Goal: Task Accomplishment & Management: Use online tool/utility

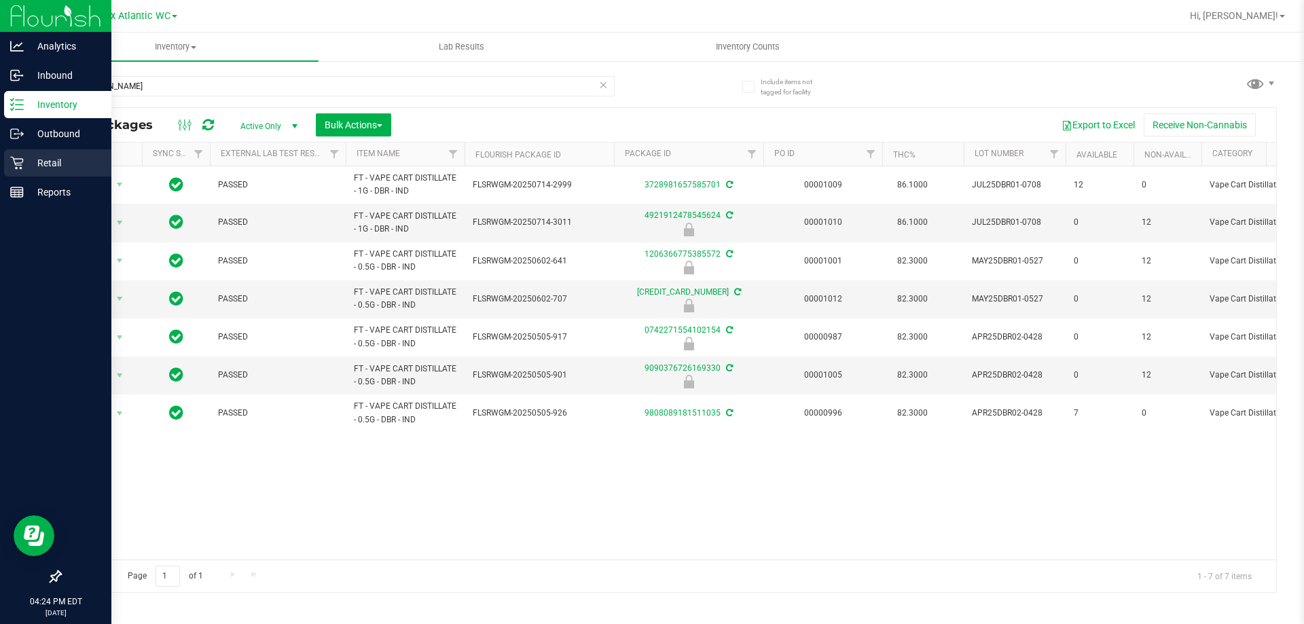
click at [33, 161] on p "Retail" at bounding box center [64, 163] width 81 height 16
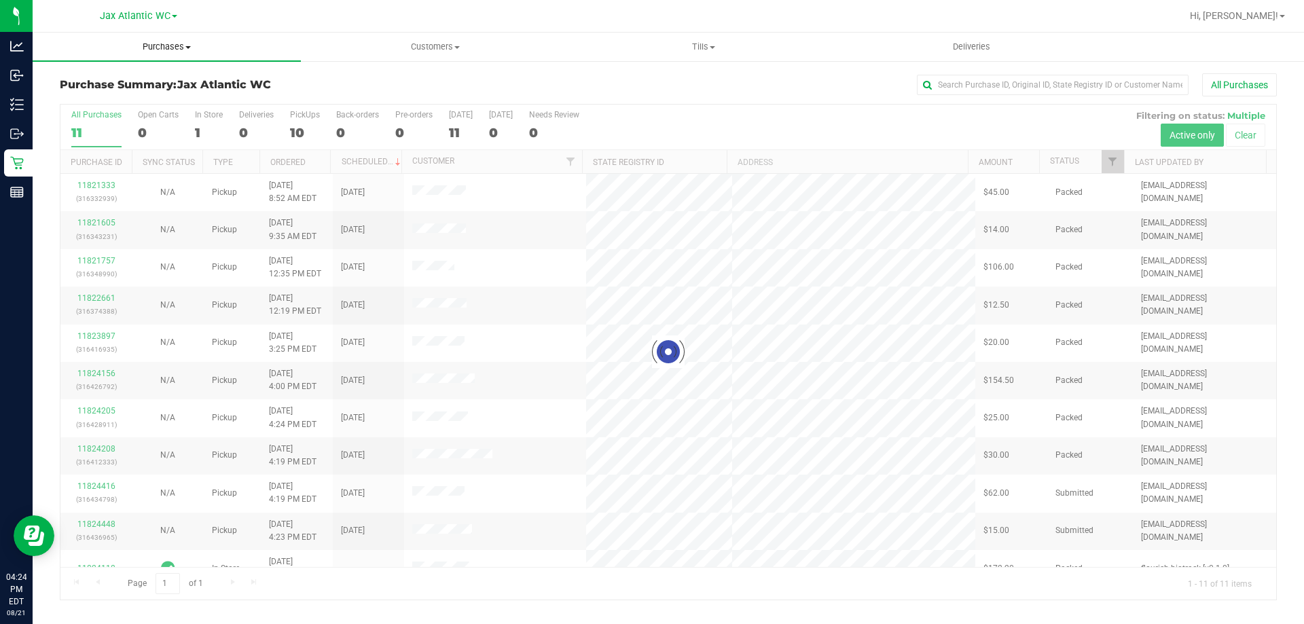
click at [162, 52] on span "Purchases" at bounding box center [167, 47] width 268 height 12
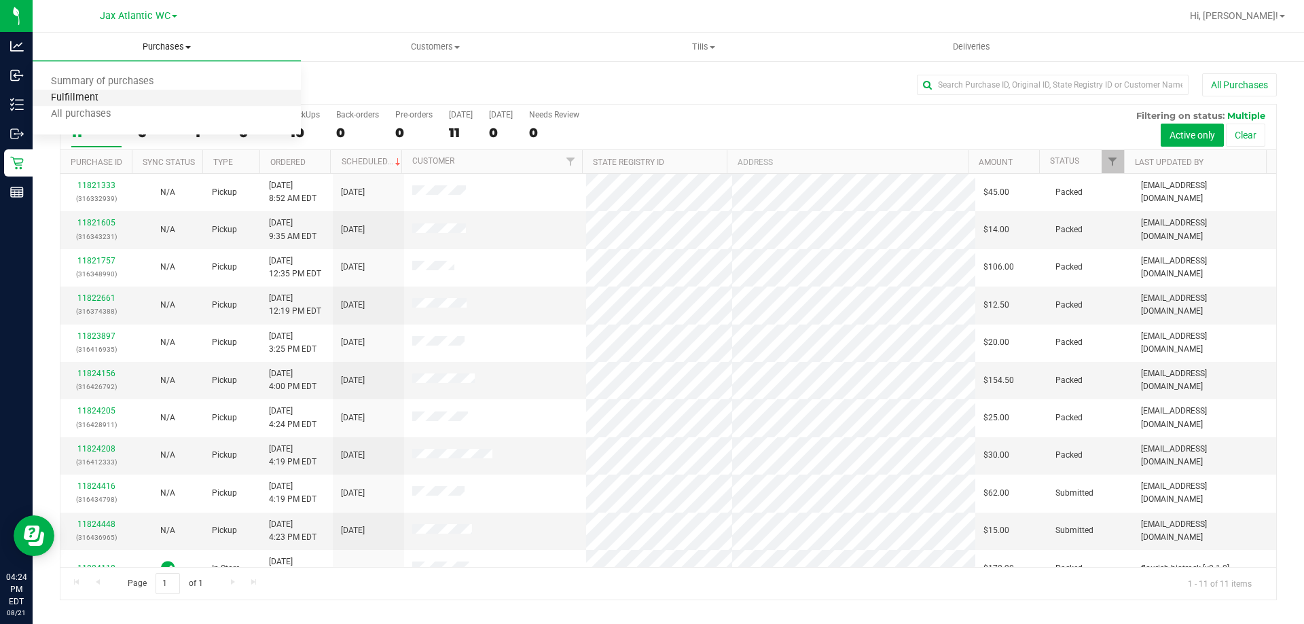
click at [88, 98] on span "Fulfillment" at bounding box center [75, 98] width 84 height 12
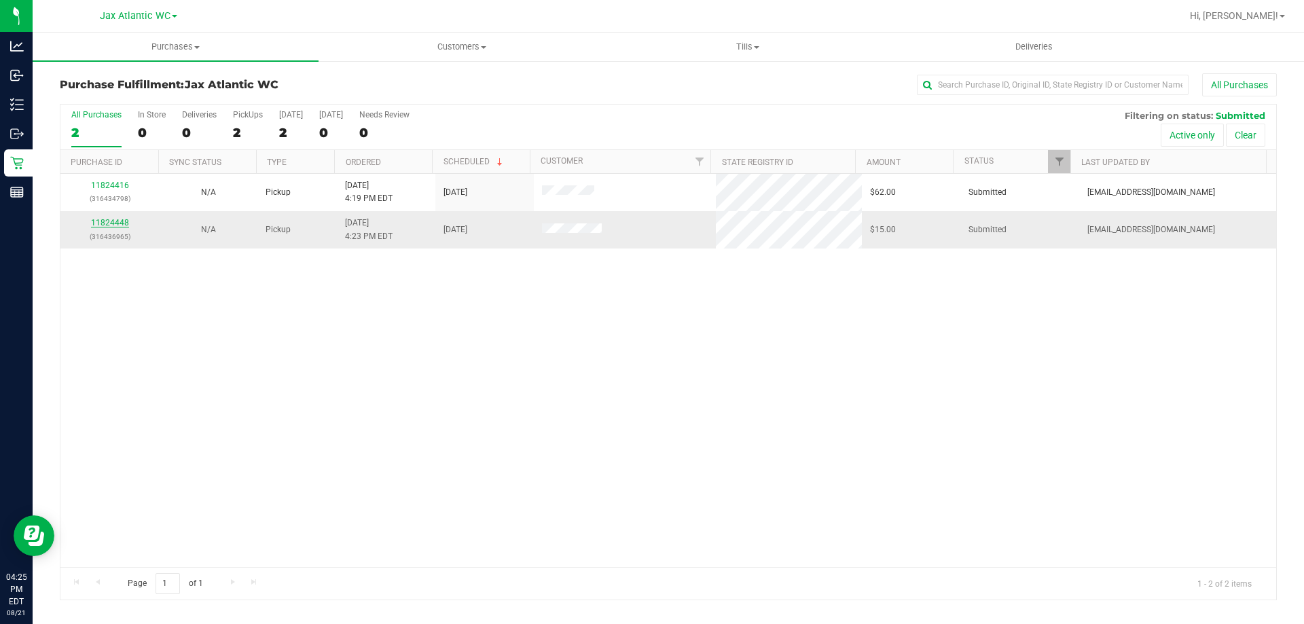
click at [108, 224] on link "11824448" at bounding box center [110, 223] width 38 height 10
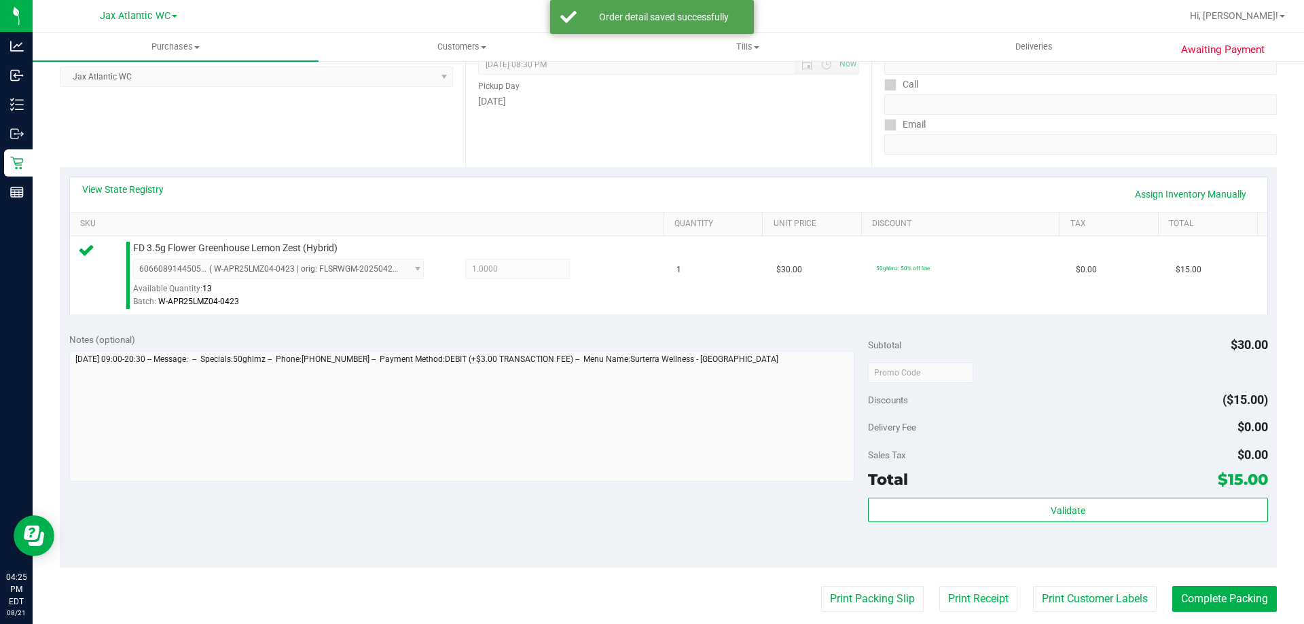
scroll to position [204, 0]
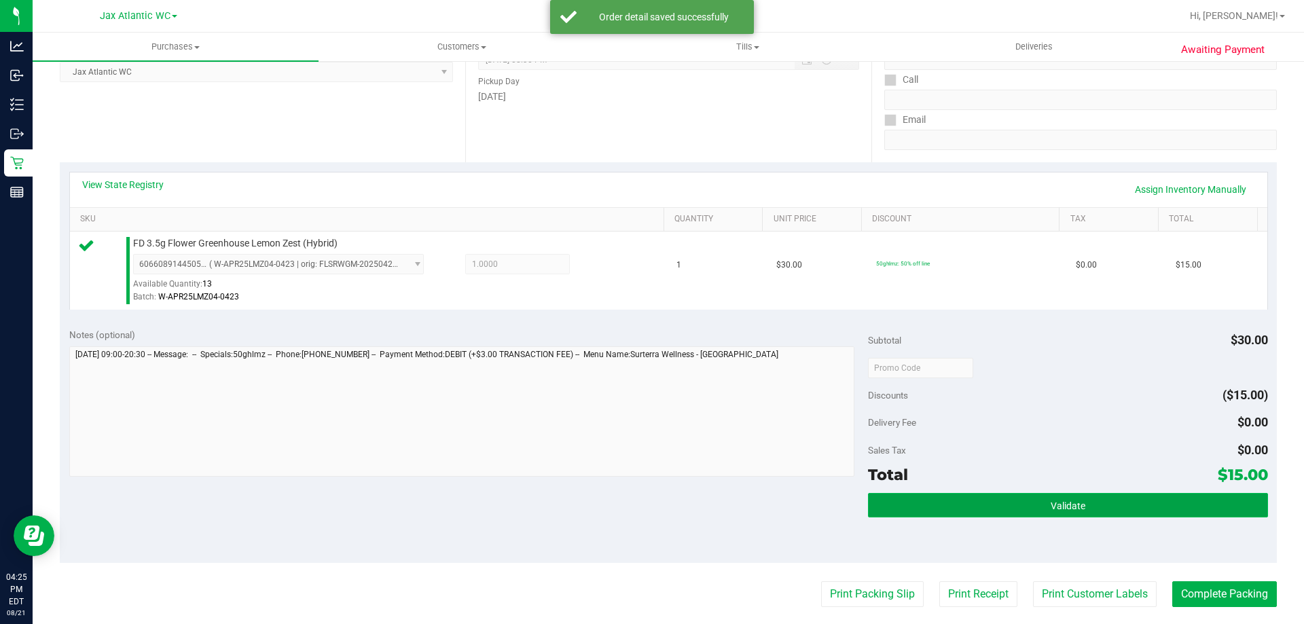
click at [875, 511] on button "Validate" at bounding box center [1067, 505] width 399 height 24
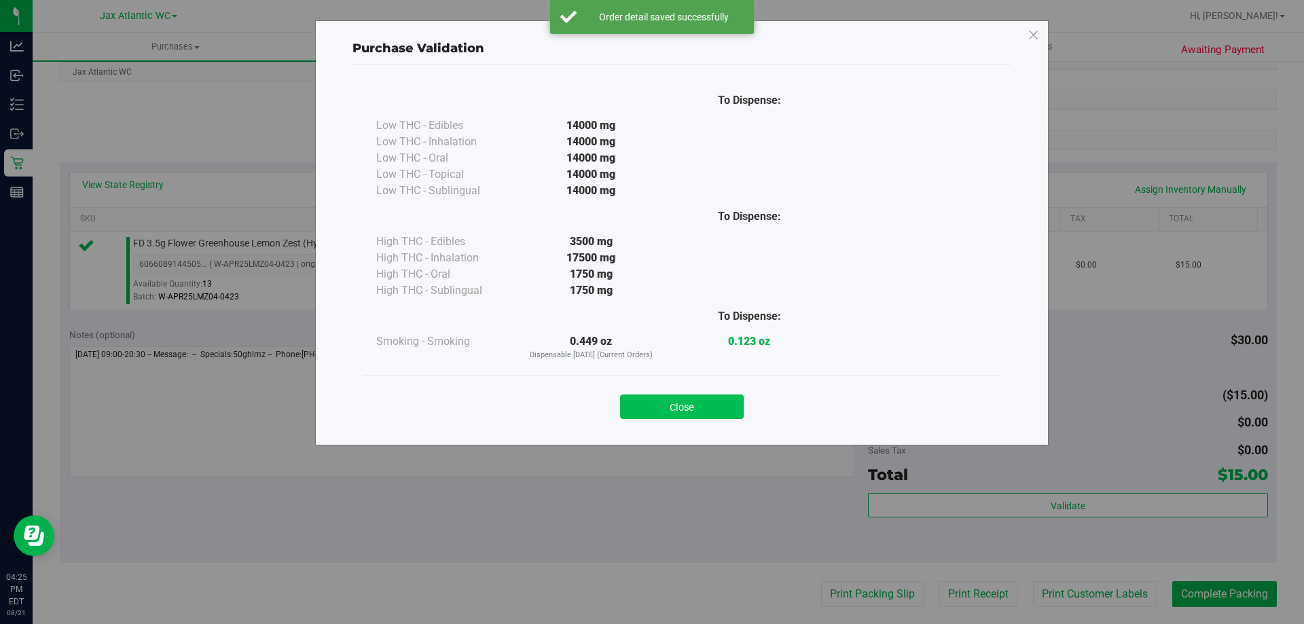
click at [718, 407] on button "Close" at bounding box center [682, 406] width 124 height 24
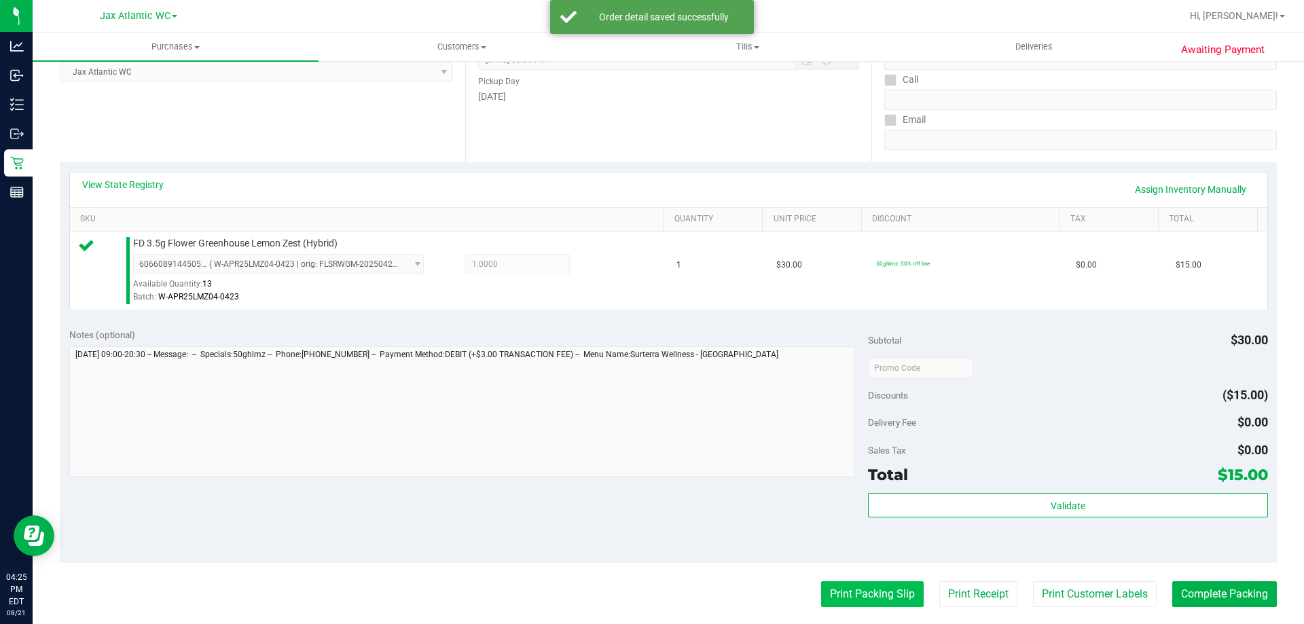
click at [868, 592] on button "Print Packing Slip" at bounding box center [872, 594] width 103 height 26
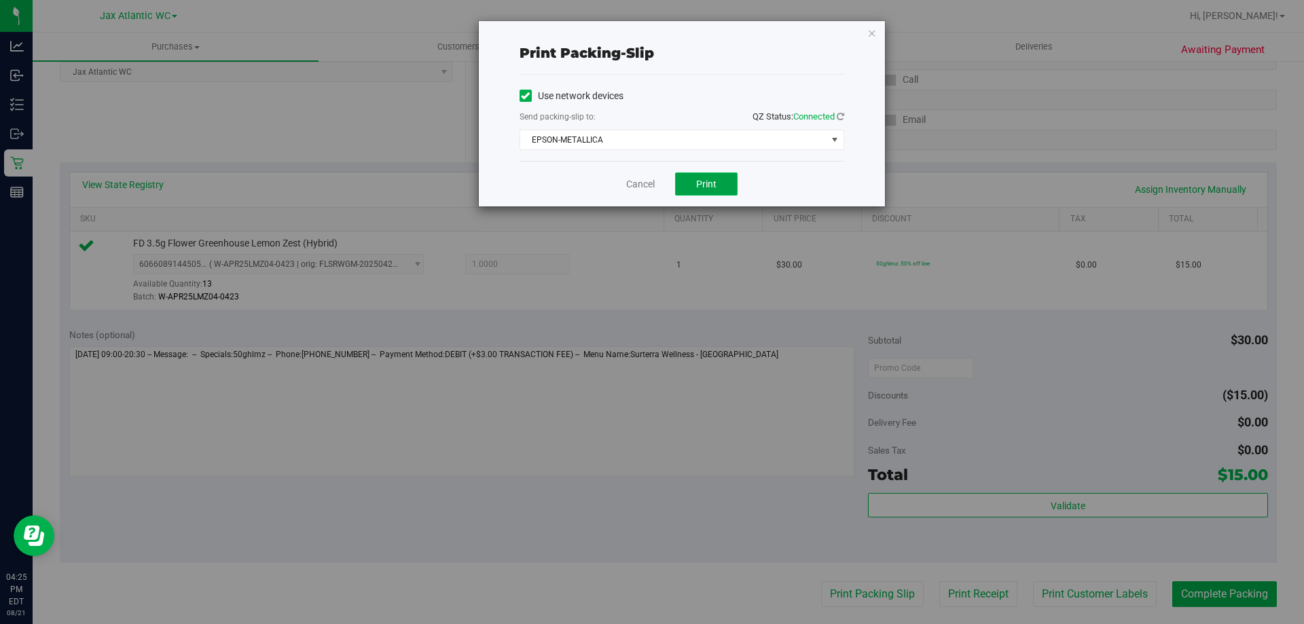
click at [705, 175] on button "Print" at bounding box center [706, 183] width 62 height 23
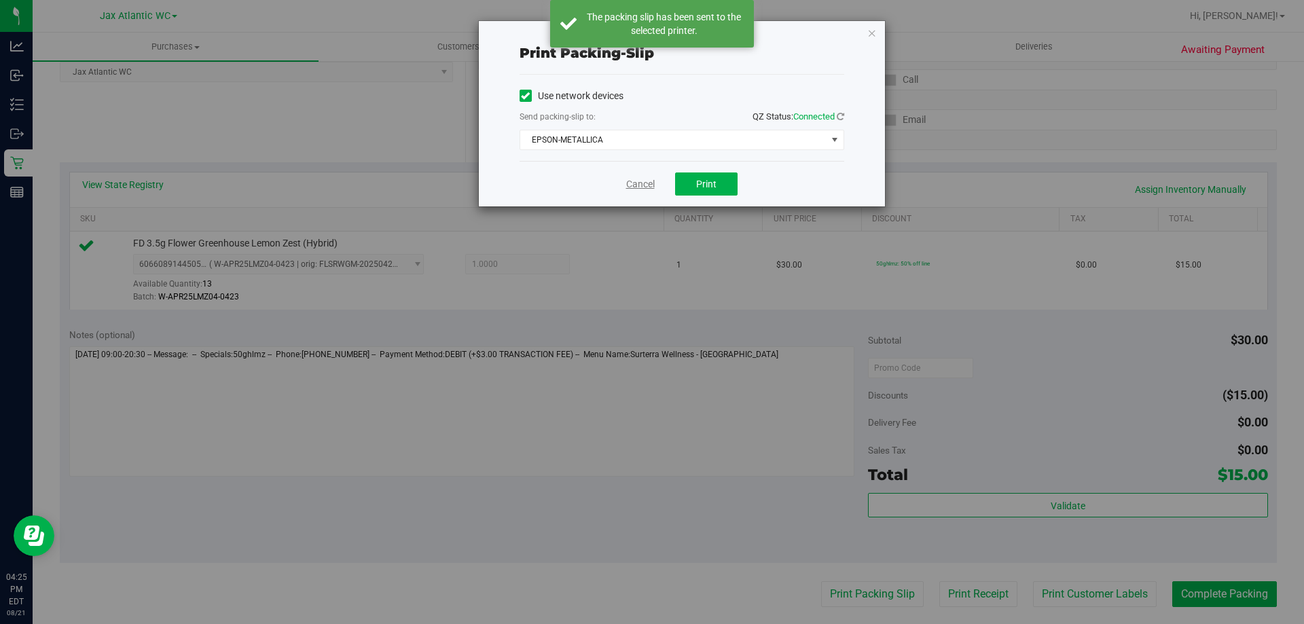
click at [633, 181] on link "Cancel" at bounding box center [640, 184] width 29 height 14
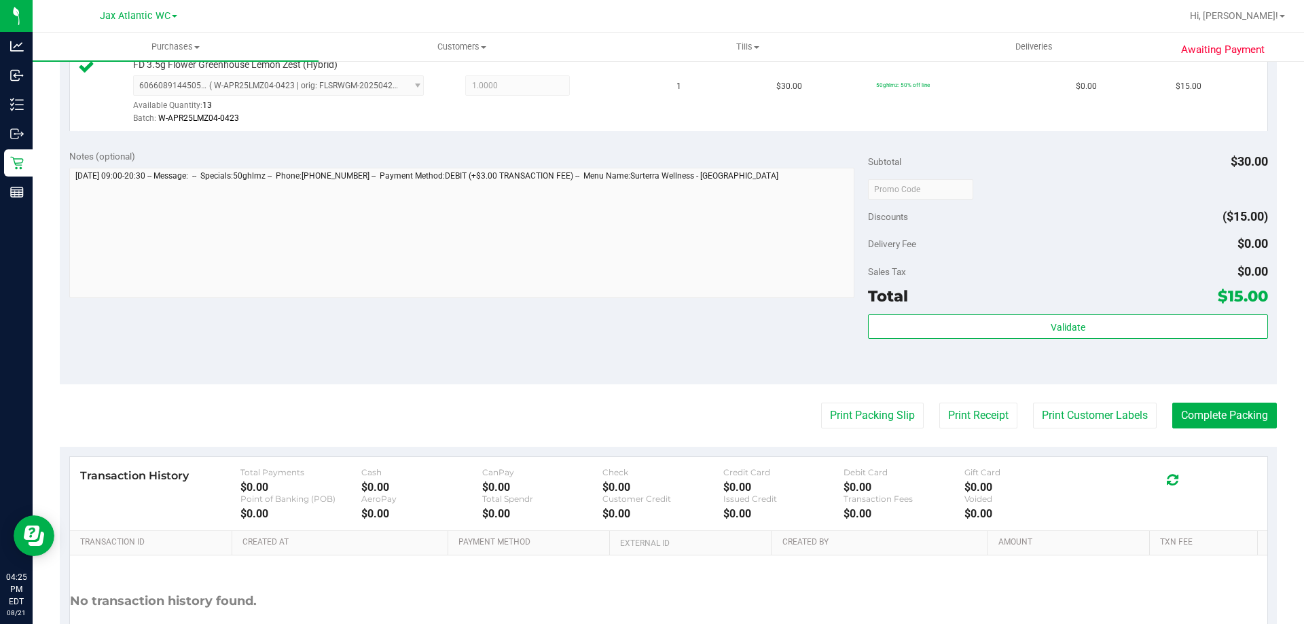
scroll to position [407, 0]
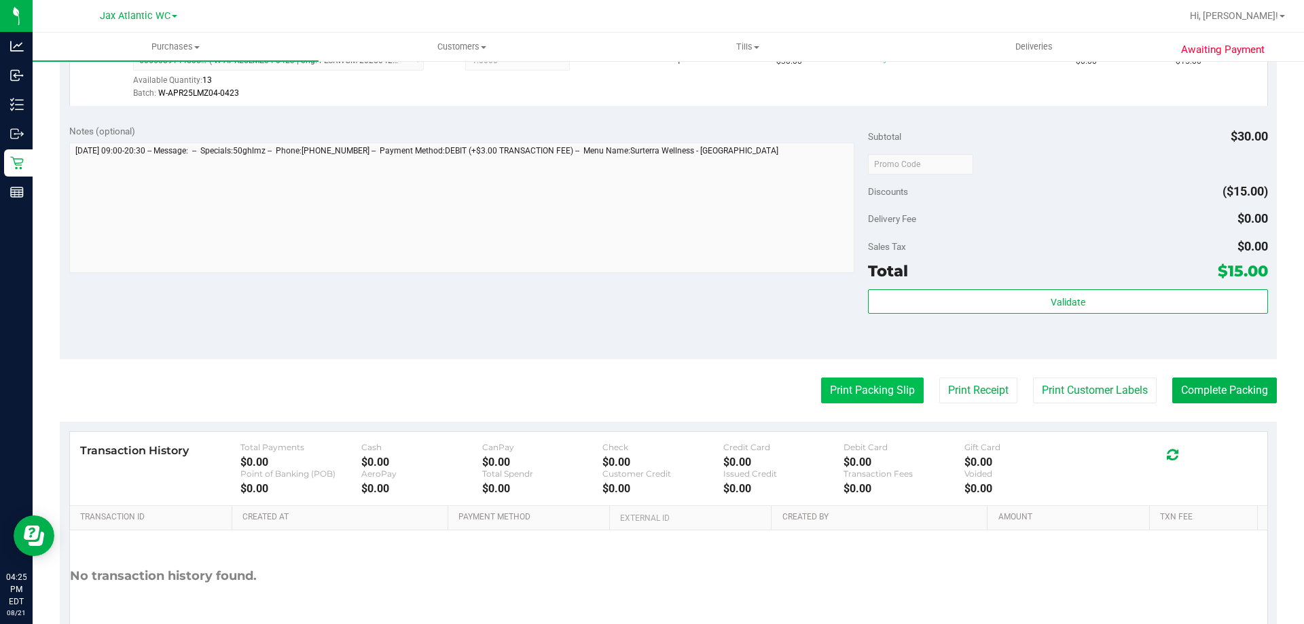
click at [871, 395] on button "Print Packing Slip" at bounding box center [872, 391] width 103 height 26
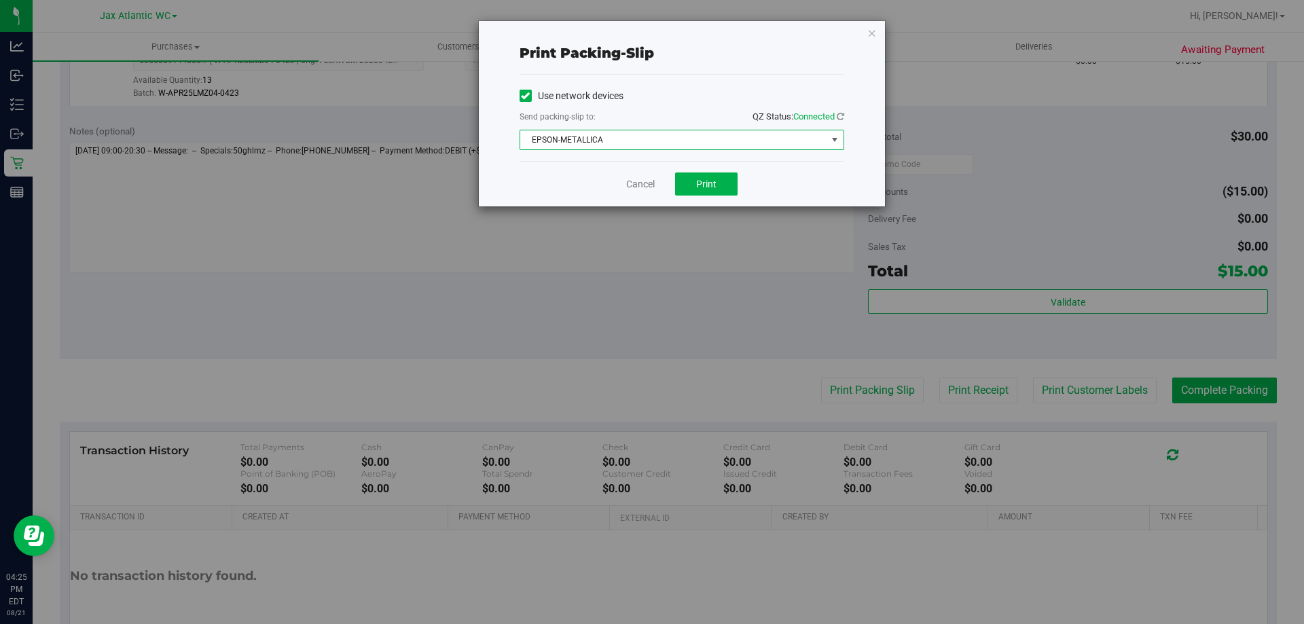
click at [644, 147] on span "EPSON-METALLICA" at bounding box center [673, 139] width 306 height 19
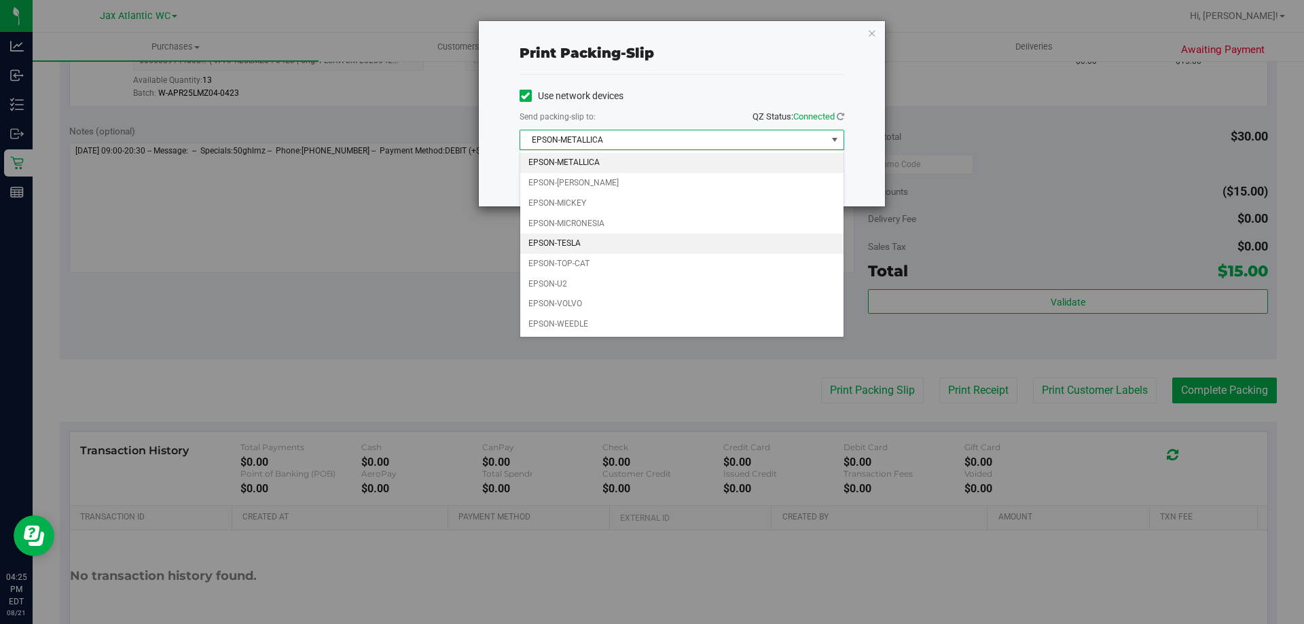
click at [584, 244] on li "EPSON-TESLA" at bounding box center [681, 244] width 323 height 20
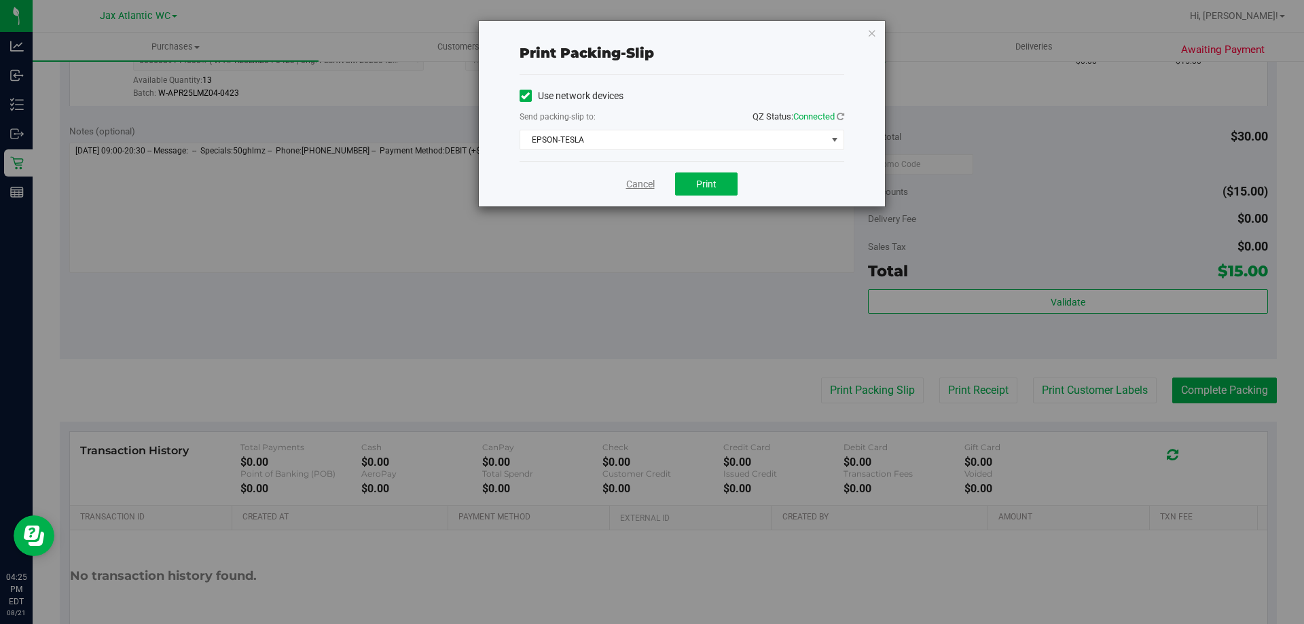
click at [638, 185] on link "Cancel" at bounding box center [640, 184] width 29 height 14
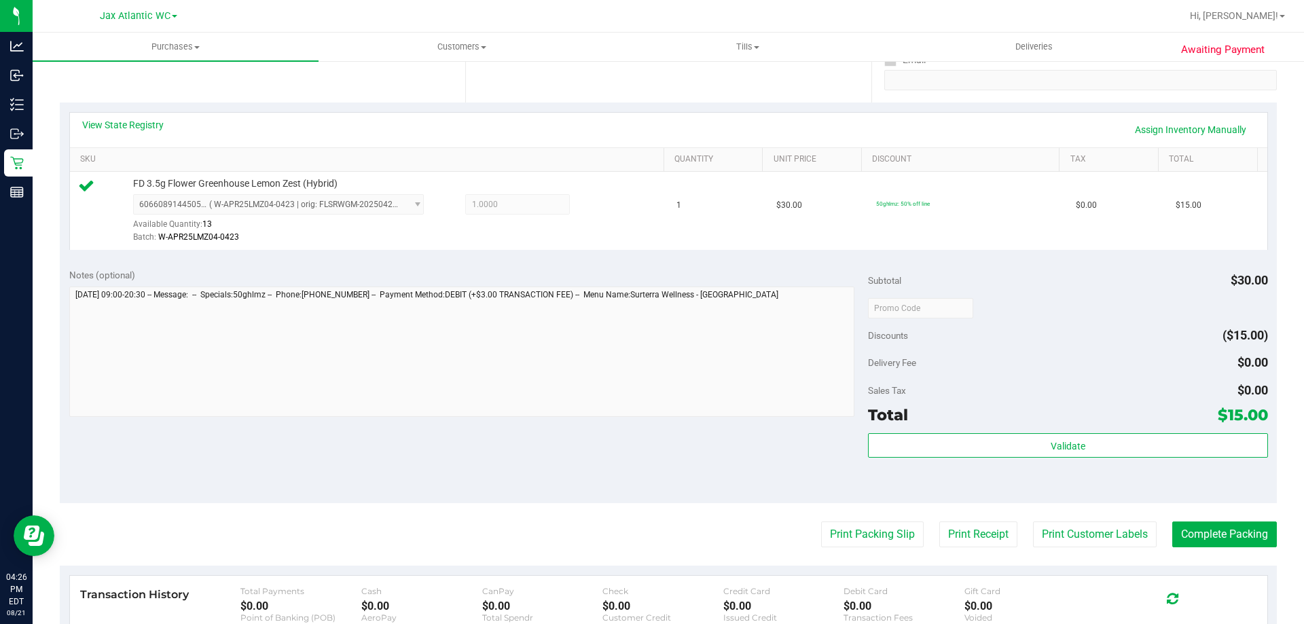
scroll to position [339, 0]
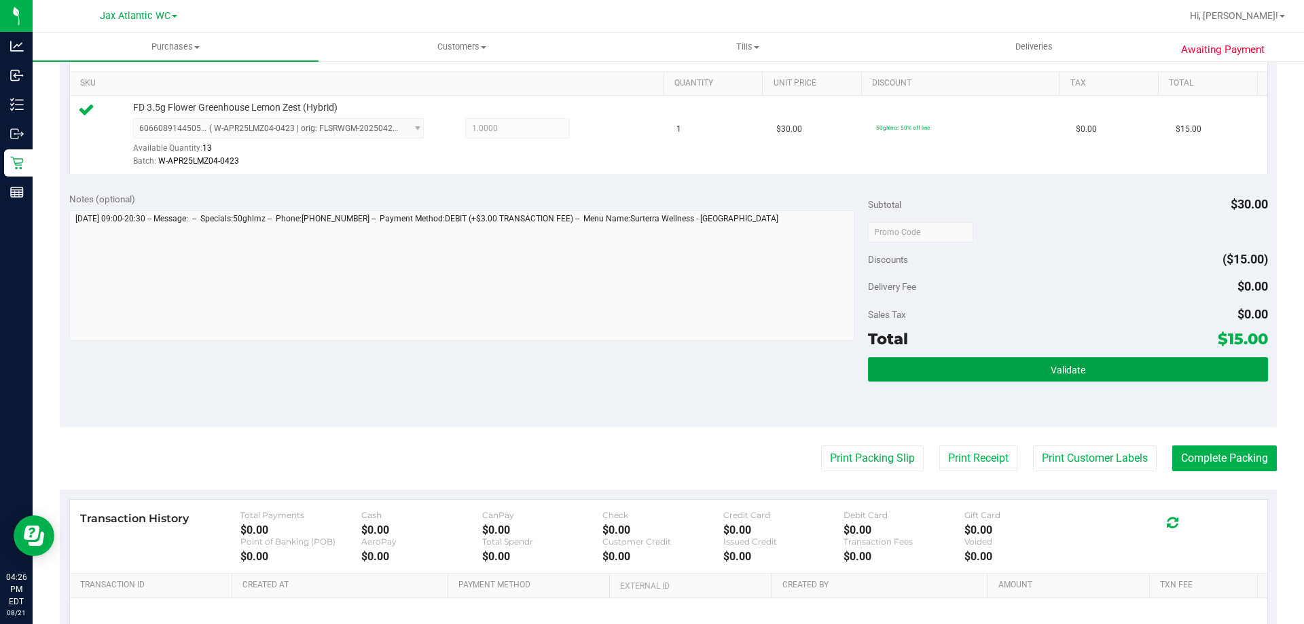
click at [1050, 370] on span "Validate" at bounding box center [1067, 370] width 35 height 11
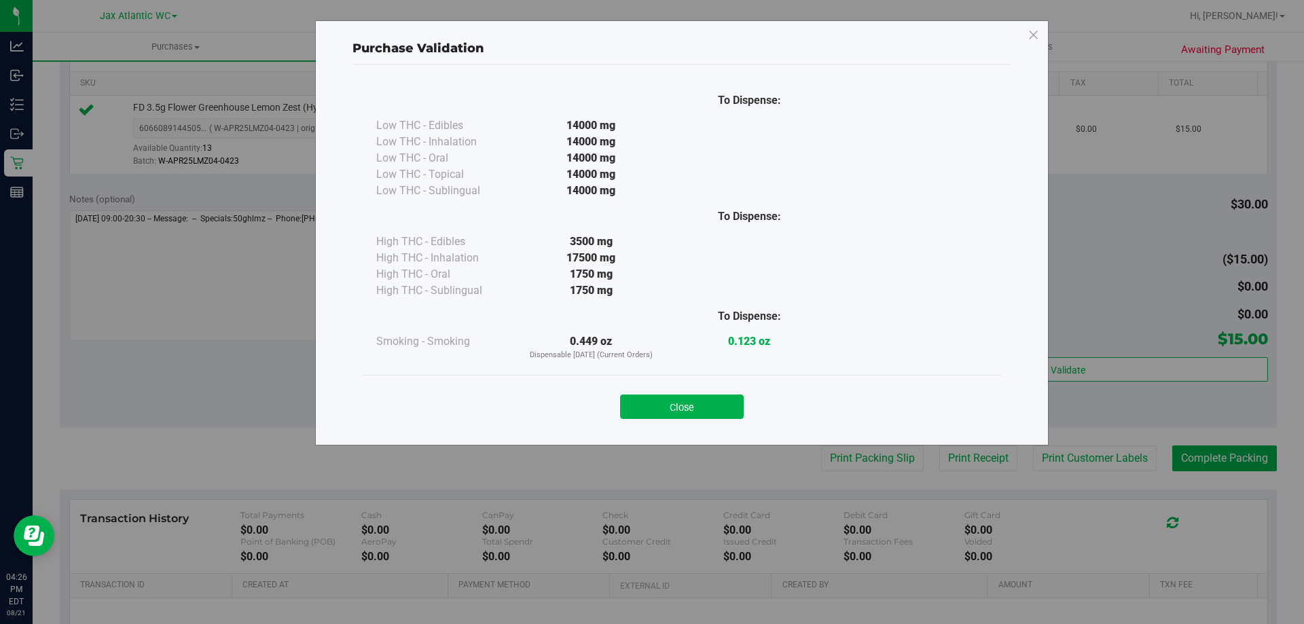
drag, startPoint x: 673, startPoint y: 413, endPoint x: 769, endPoint y: 420, distance: 96.7
click at [674, 411] on button "Close" at bounding box center [682, 406] width 124 height 24
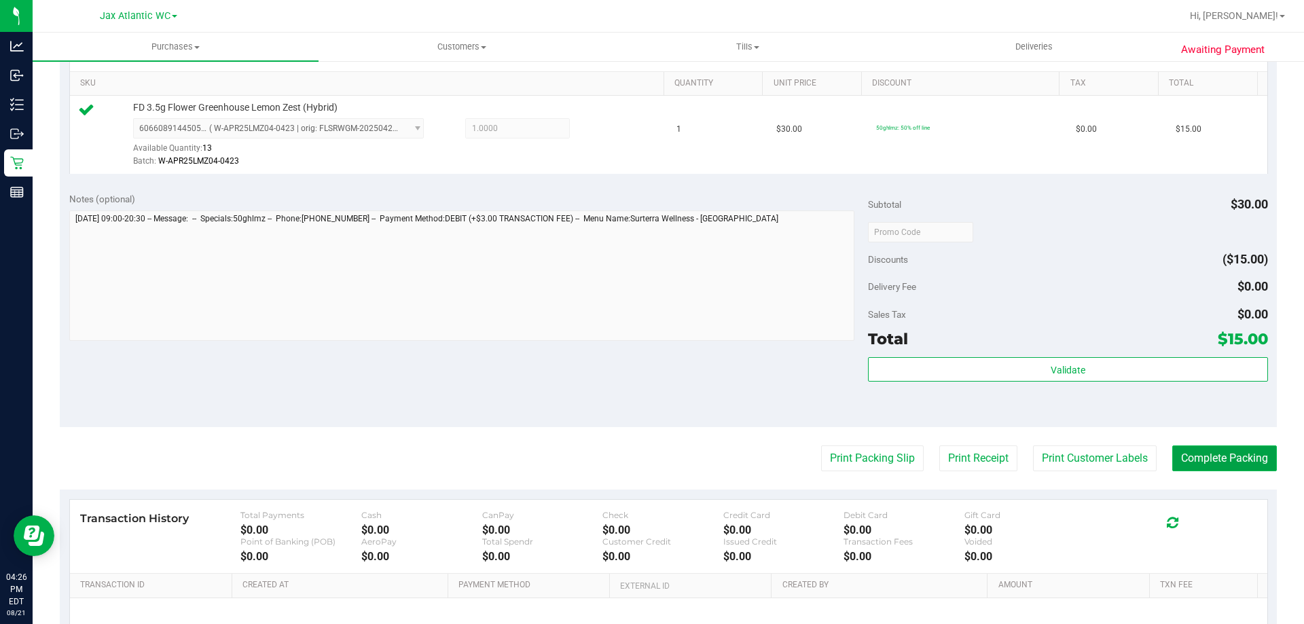
click at [1187, 454] on button "Complete Packing" at bounding box center [1224, 458] width 105 height 26
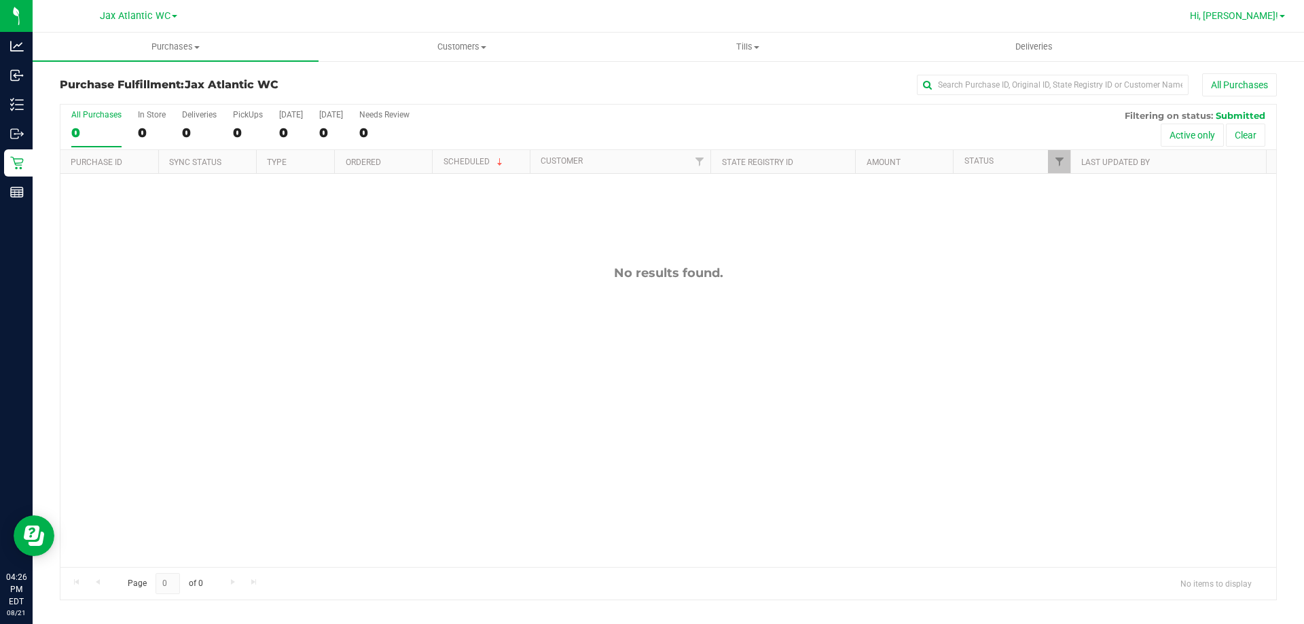
click at [1274, 12] on span "Hi, [PERSON_NAME]!" at bounding box center [1234, 15] width 88 height 11
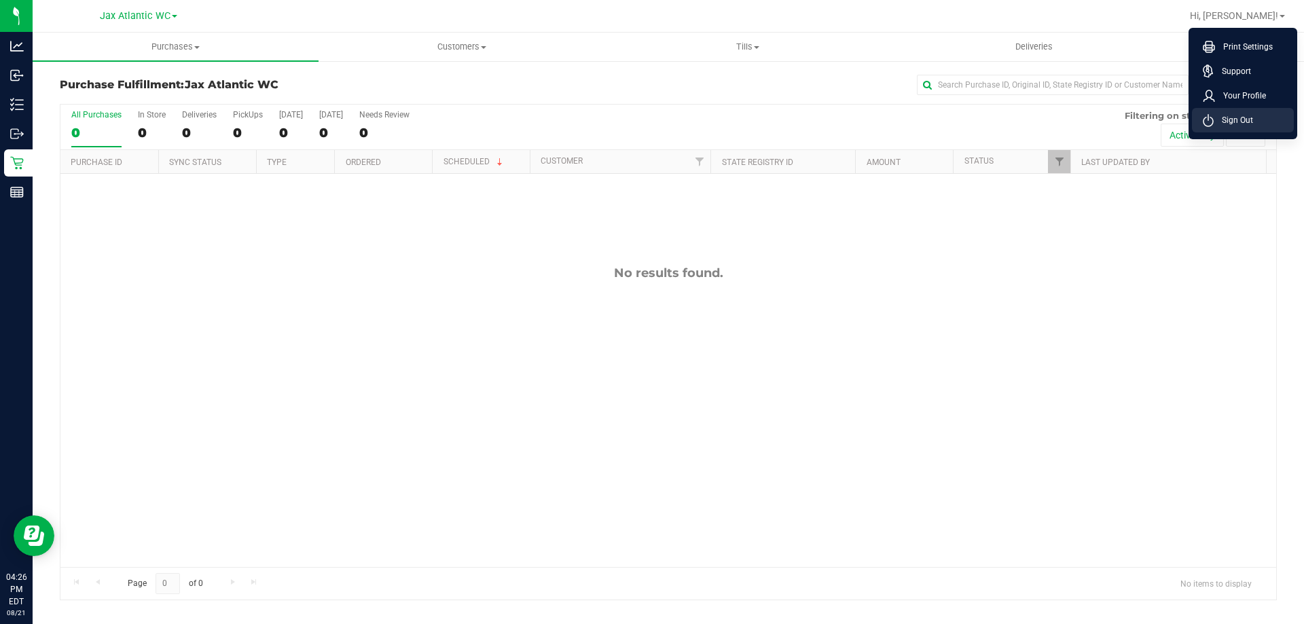
click at [1228, 122] on span "Sign Out" at bounding box center [1232, 120] width 39 height 14
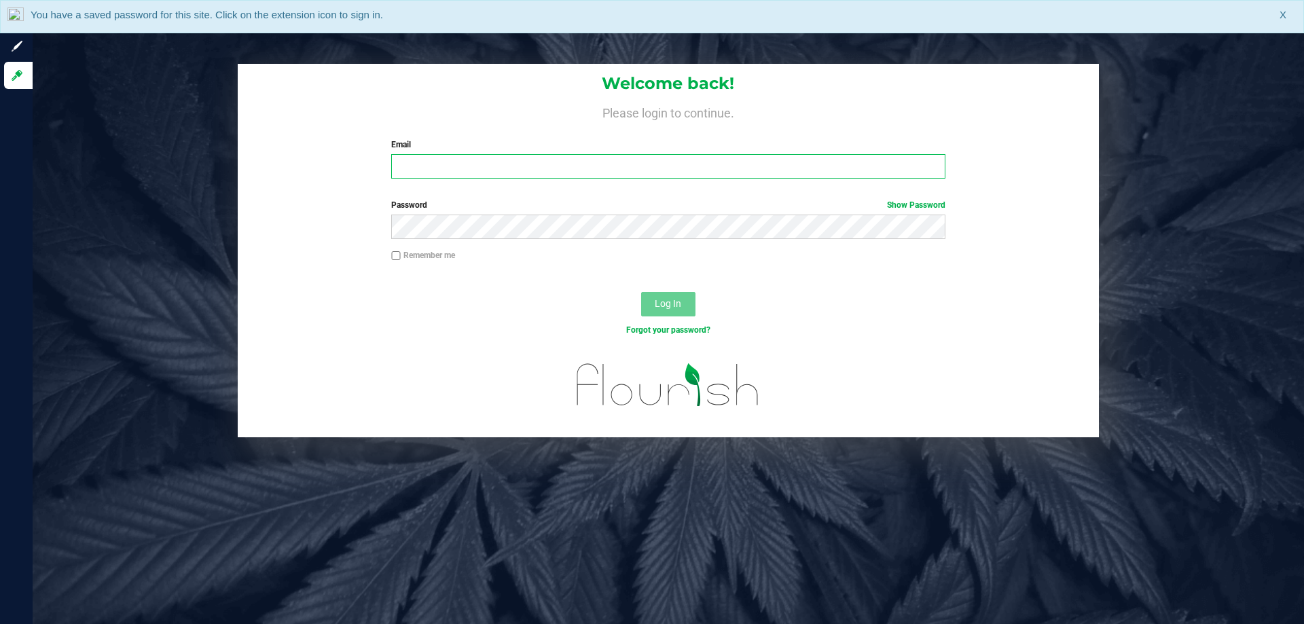
drag, startPoint x: 854, startPoint y: 156, endPoint x: 842, endPoint y: 156, distance: 12.2
click at [853, 156] on input "Email" at bounding box center [667, 166] width 553 height 24
type input "[EMAIL_ADDRESS][DOMAIN_NAME]"
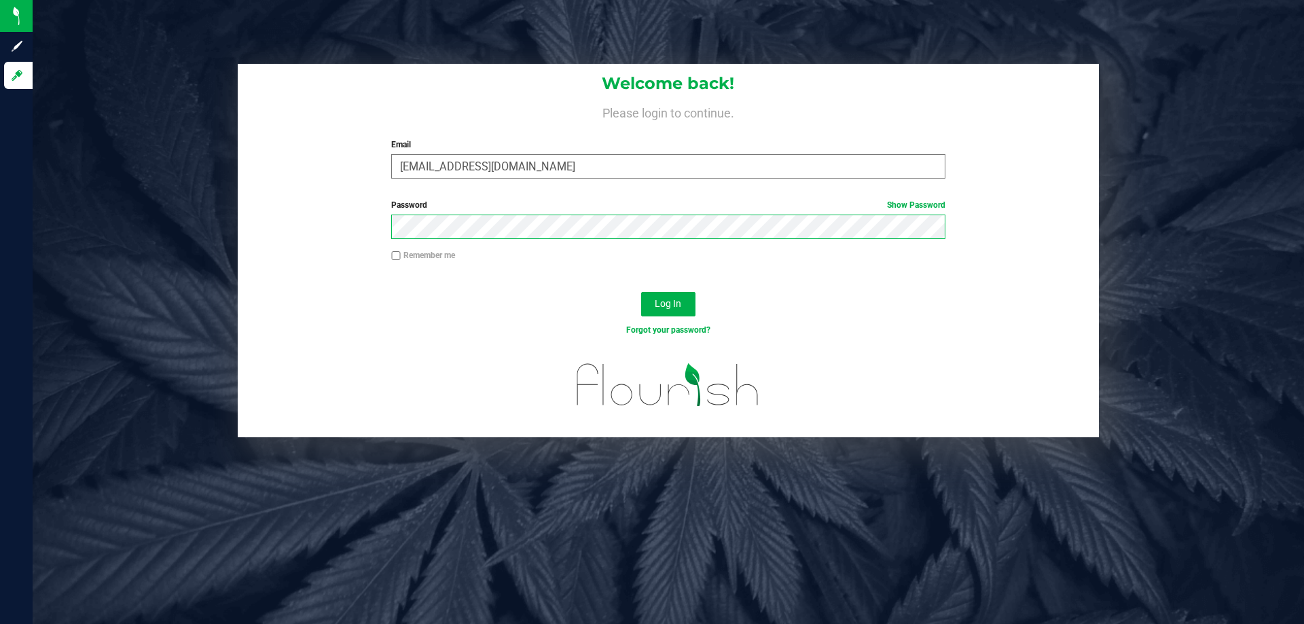
click at [641, 292] on button "Log In" at bounding box center [668, 304] width 54 height 24
